Goal: Check status: Check status

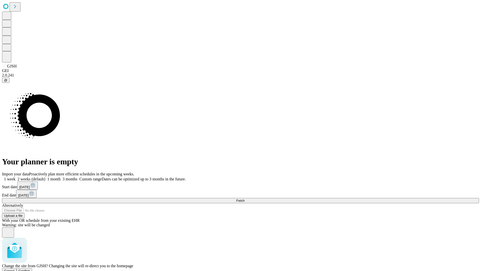
click at [30, 269] on span "Confirm" at bounding box center [25, 271] width 12 height 4
click at [45, 177] on label "2 weeks (default)" at bounding box center [31, 179] width 30 height 4
click at [245, 198] on span "Fetch" at bounding box center [240, 200] width 8 height 4
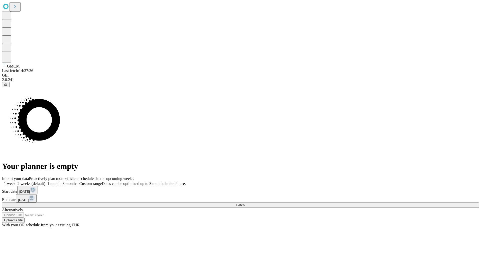
click at [45, 181] on label "2 weeks (default)" at bounding box center [31, 183] width 30 height 4
click at [245, 203] on span "Fetch" at bounding box center [240, 205] width 8 height 4
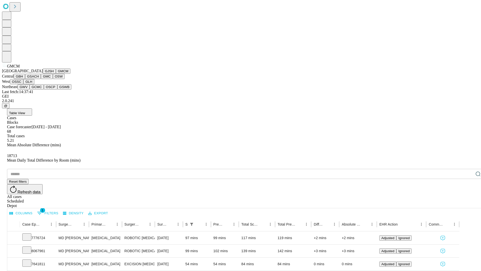
click at [25, 79] on button "GBH" at bounding box center [19, 76] width 11 height 5
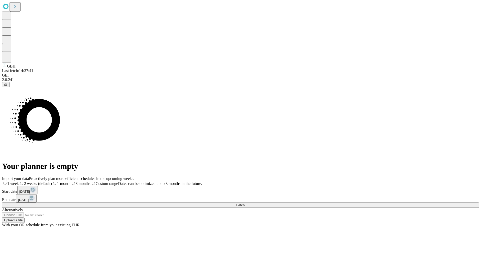
click at [52, 181] on label "2 weeks (default)" at bounding box center [35, 183] width 33 height 4
click at [245, 203] on span "Fetch" at bounding box center [240, 205] width 8 height 4
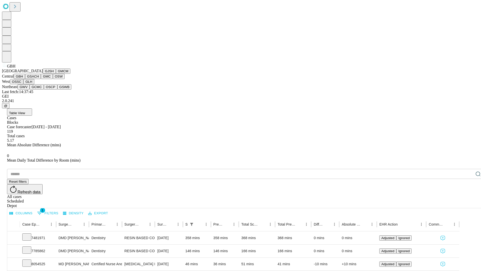
click at [39, 79] on button "GSACH" at bounding box center [33, 76] width 16 height 5
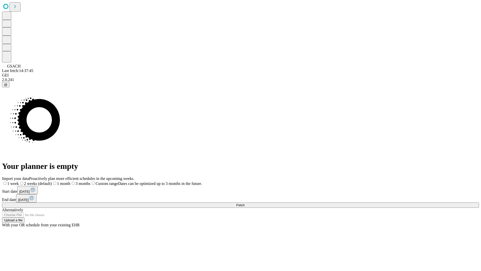
click at [245, 203] on span "Fetch" at bounding box center [240, 205] width 8 height 4
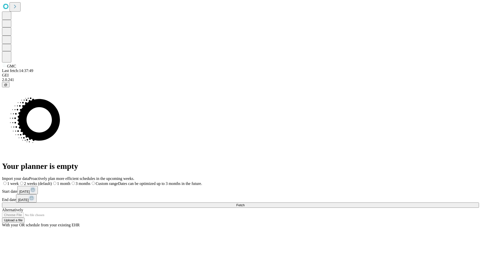
click at [52, 181] on label "2 weeks (default)" at bounding box center [35, 183] width 33 height 4
click at [245, 203] on span "Fetch" at bounding box center [240, 205] width 8 height 4
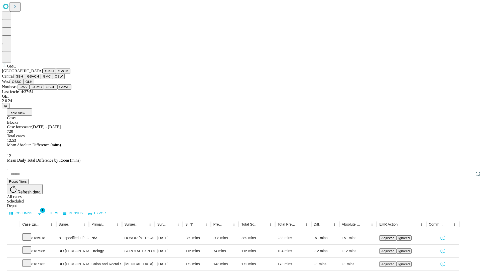
click at [53, 79] on button "OSW" at bounding box center [59, 76] width 12 height 5
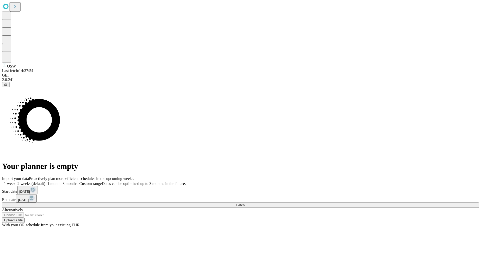
click at [45, 181] on label "2 weeks (default)" at bounding box center [31, 183] width 30 height 4
click at [245, 203] on span "Fetch" at bounding box center [240, 205] width 8 height 4
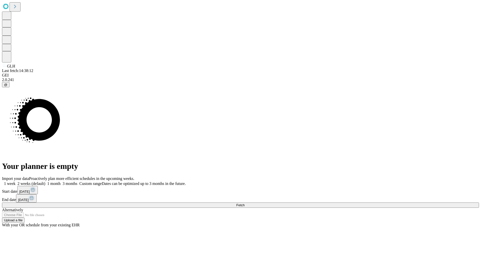
click at [45, 181] on label "2 weeks (default)" at bounding box center [31, 183] width 30 height 4
click at [245, 203] on span "Fetch" at bounding box center [240, 205] width 8 height 4
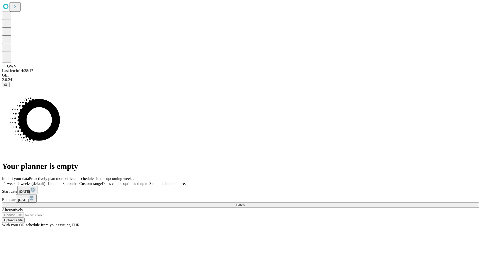
click at [45, 181] on label "2 weeks (default)" at bounding box center [31, 183] width 30 height 4
click at [245, 203] on span "Fetch" at bounding box center [240, 205] width 8 height 4
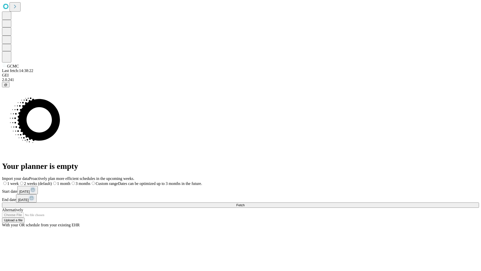
click at [52, 181] on label "2 weeks (default)" at bounding box center [35, 183] width 33 height 4
click at [245, 203] on span "Fetch" at bounding box center [240, 205] width 8 height 4
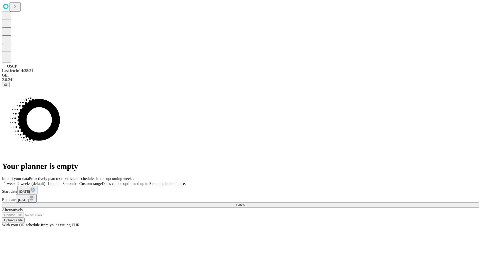
click at [245, 203] on span "Fetch" at bounding box center [240, 205] width 8 height 4
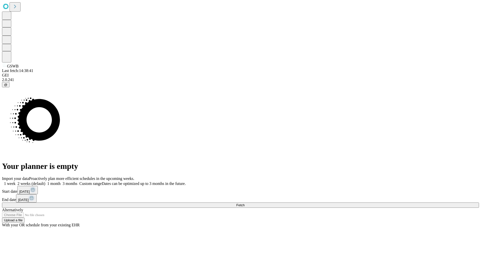
click at [45, 181] on label "2 weeks (default)" at bounding box center [31, 183] width 30 height 4
click at [245, 203] on span "Fetch" at bounding box center [240, 205] width 8 height 4
